Goal: Use online tool/utility: Utilize a website feature to perform a specific function

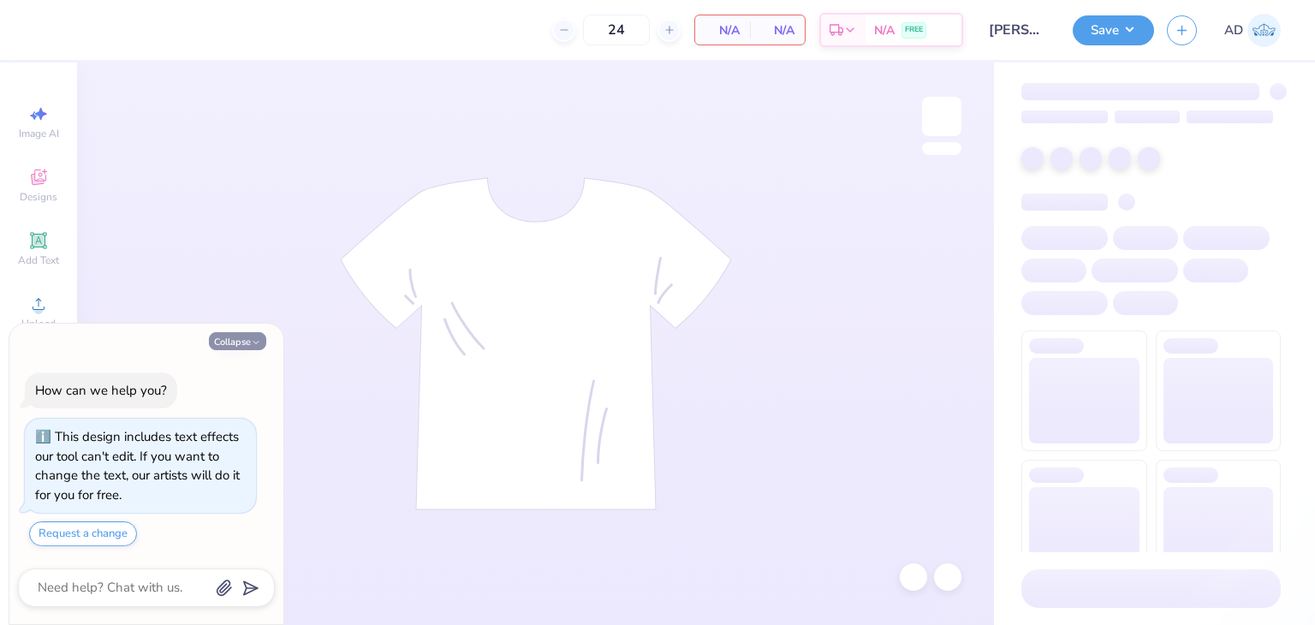
click at [240, 345] on button "Collapse" at bounding box center [237, 341] width 57 height 18
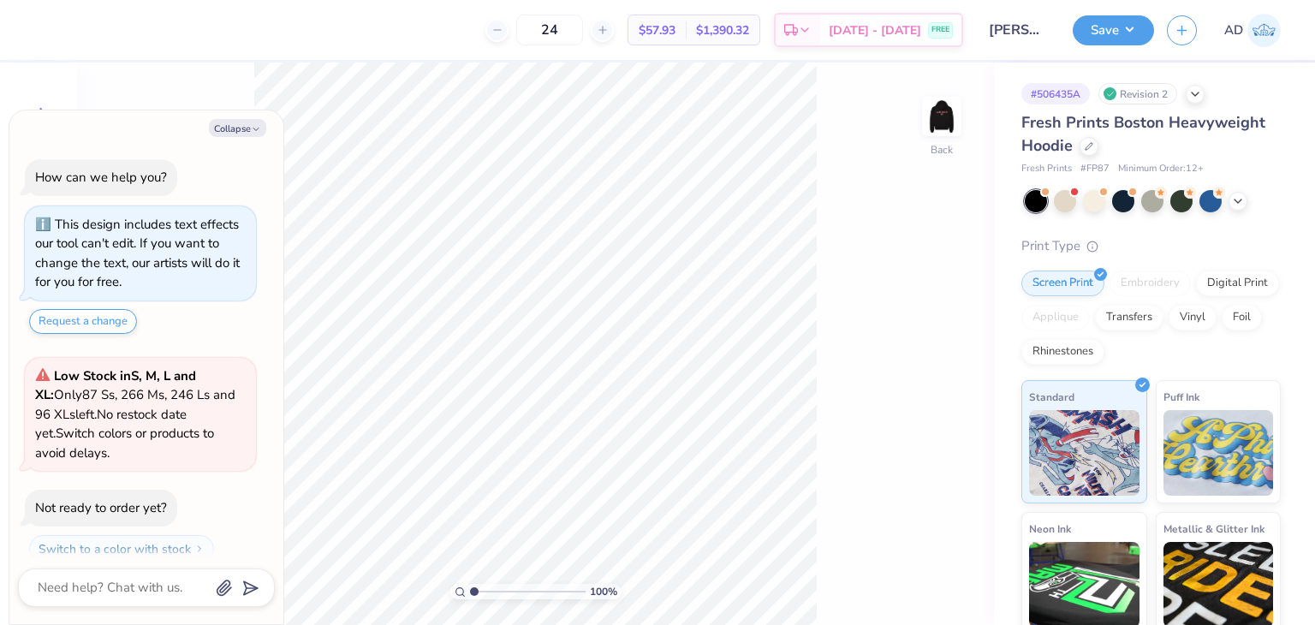
scroll to position [47, 0]
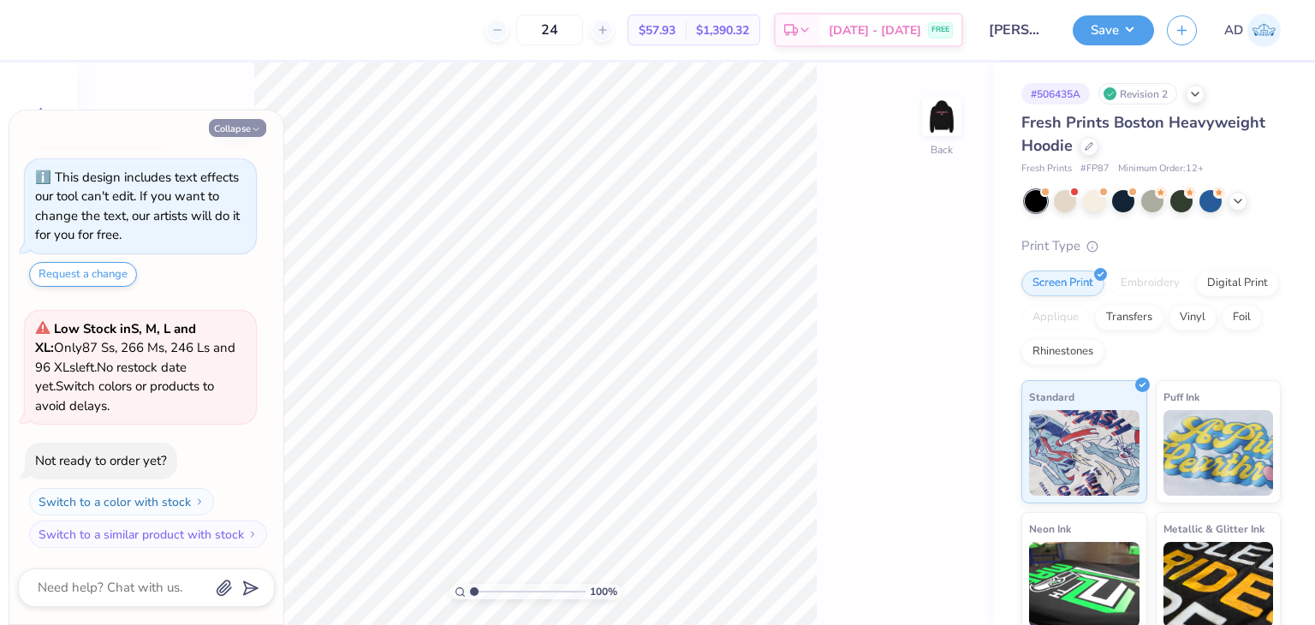
click at [229, 121] on button "Collapse" at bounding box center [237, 128] width 57 height 18
type textarea "x"
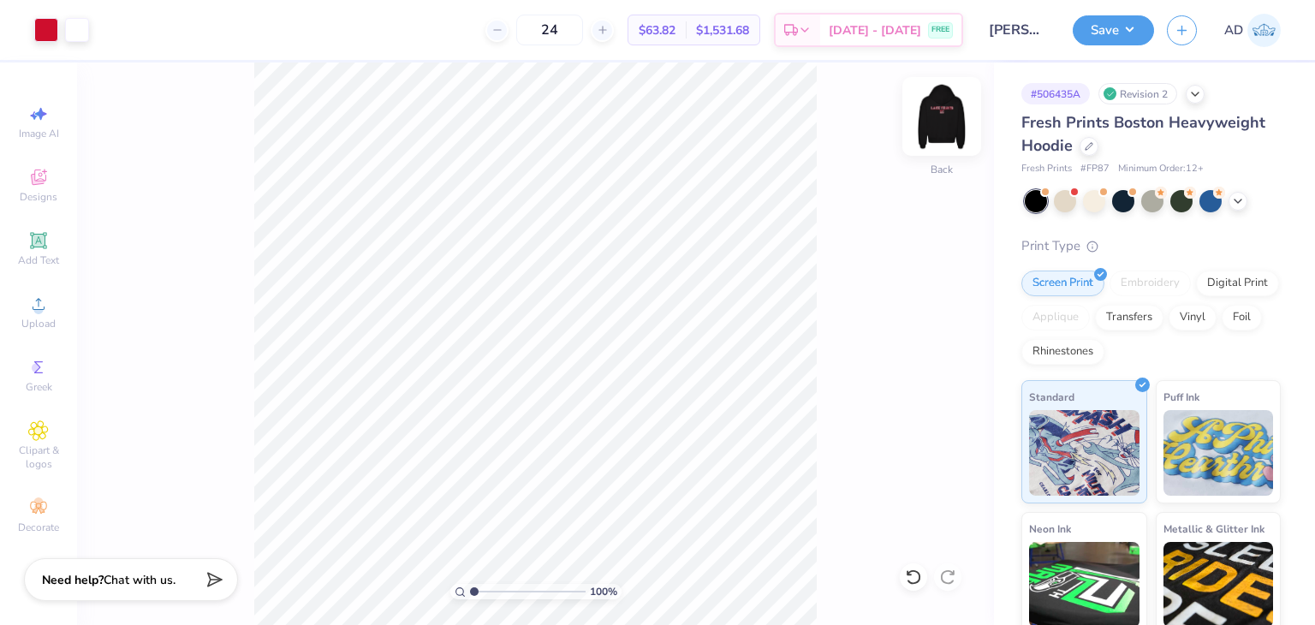
click at [937, 114] on img at bounding box center [941, 116] width 68 height 68
click at [945, 115] on img at bounding box center [941, 116] width 68 height 68
click at [929, 128] on img at bounding box center [941, 116] width 68 height 68
type input "5.00"
click at [1137, 25] on button "Save" at bounding box center [1112, 28] width 81 height 30
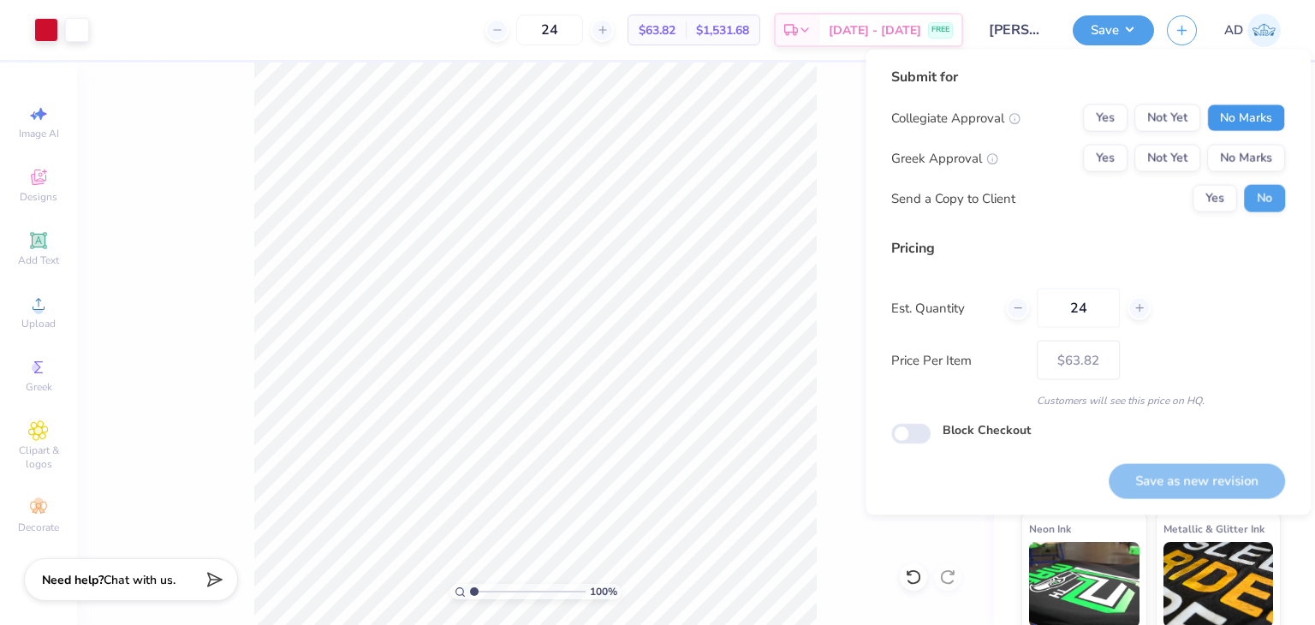
click at [1238, 107] on button "No Marks" at bounding box center [1246, 117] width 78 height 27
click at [1245, 153] on button "No Marks" at bounding box center [1246, 158] width 78 height 27
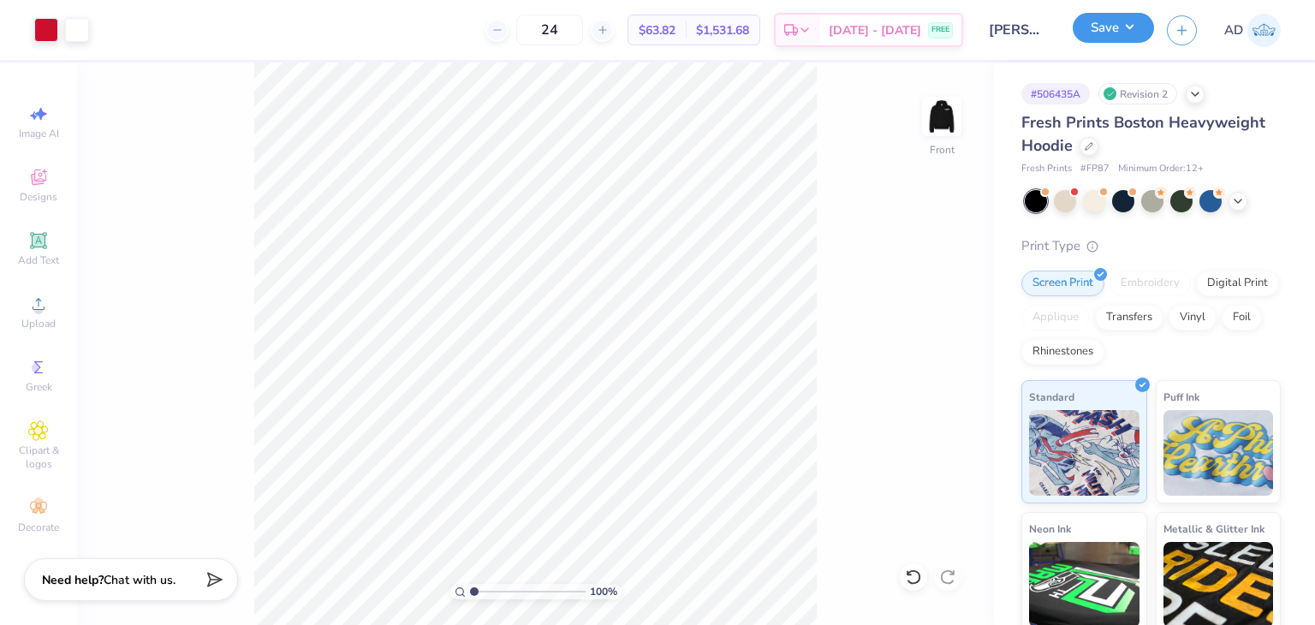
click at [1137, 28] on button "Save" at bounding box center [1112, 28] width 81 height 30
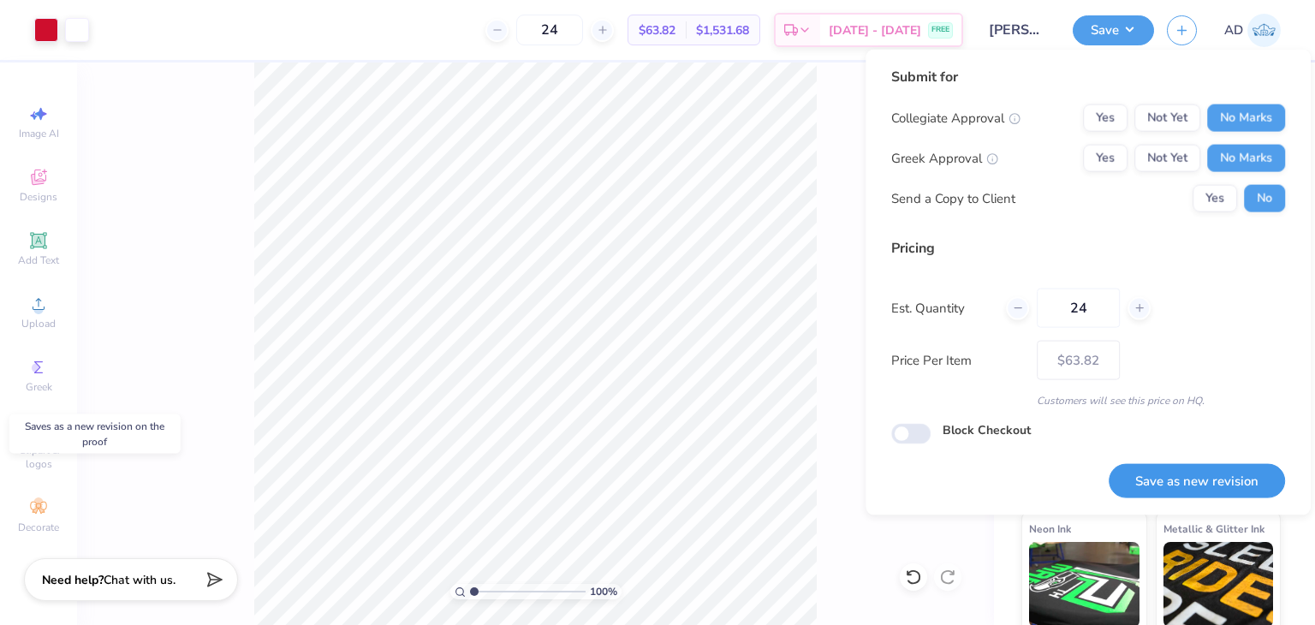
click at [1226, 478] on button "Save as new revision" at bounding box center [1196, 480] width 176 height 35
type input "$63.82"
